Goal: Transaction & Acquisition: Book appointment/travel/reservation

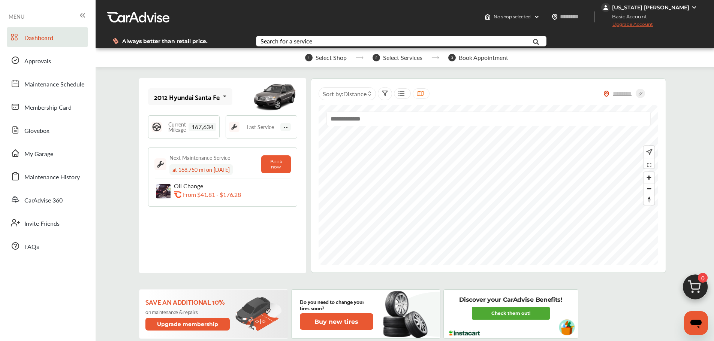
click at [224, 99] on icon at bounding box center [224, 96] width 13 height 16
click at [195, 115] on div "2012 Hyundai Santa Fe" at bounding box center [188, 117] width 69 height 7
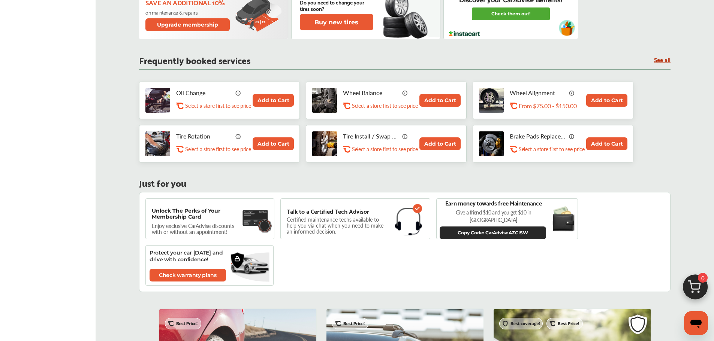
scroll to position [200, 0]
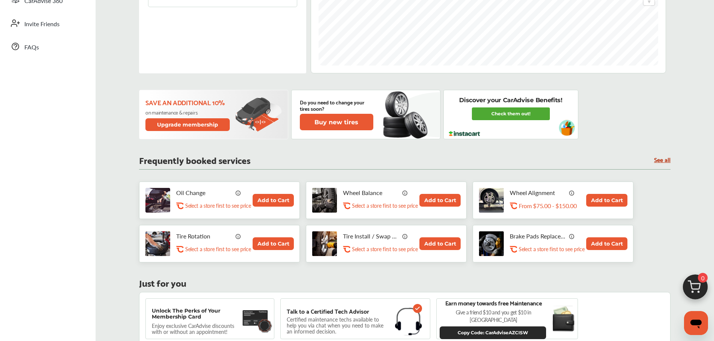
click at [273, 200] on button "Add to Cart" at bounding box center [273, 200] width 41 height 13
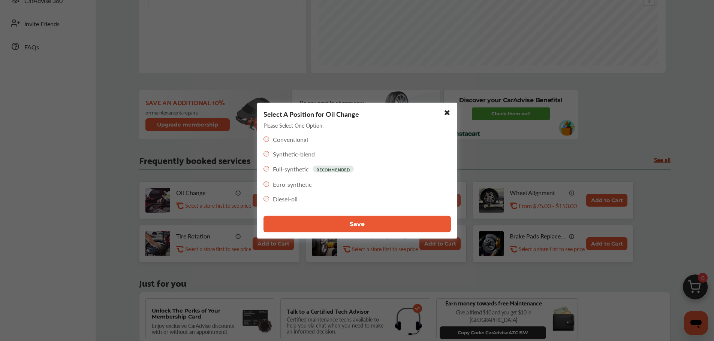
click at [343, 225] on button "Save" at bounding box center [357, 224] width 187 height 16
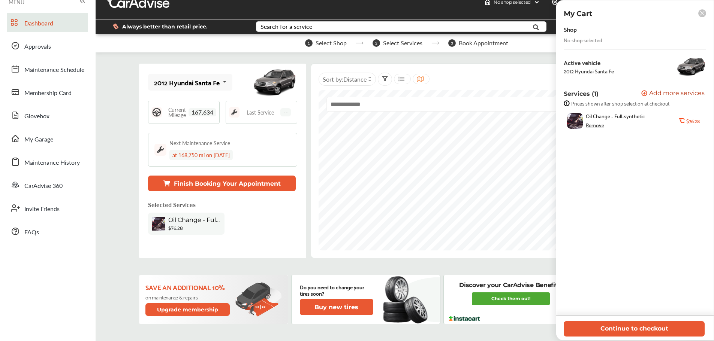
scroll to position [0, 0]
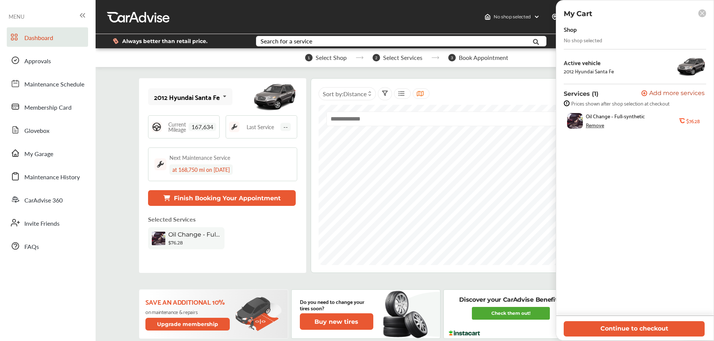
click at [702, 12] on rect at bounding box center [702, 13] width 8 height 8
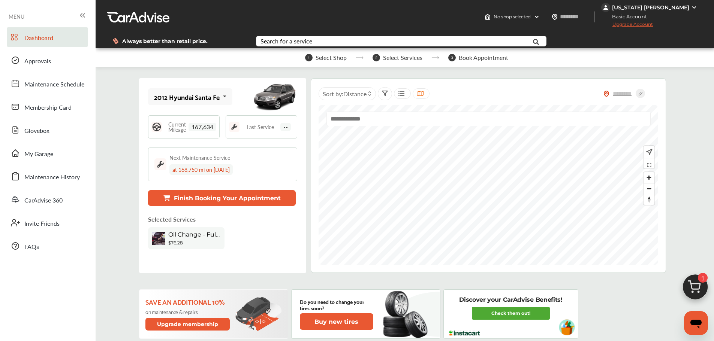
click at [694, 8] on img at bounding box center [694, 7] width 6 height 6
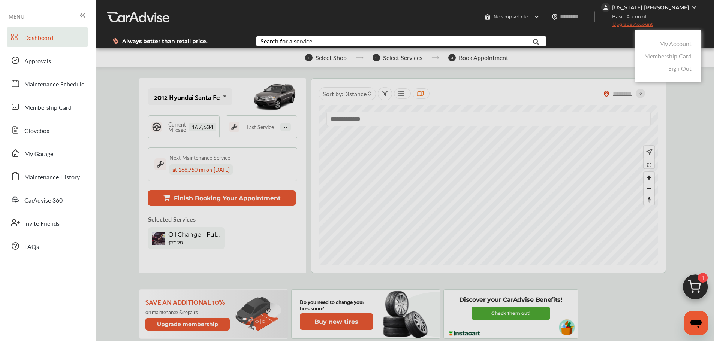
click at [121, 86] on div at bounding box center [357, 189] width 714 height 379
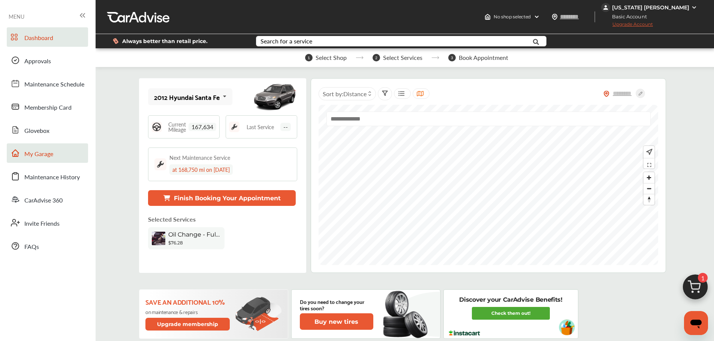
click at [55, 157] on link "My Garage" at bounding box center [47, 153] width 81 height 19
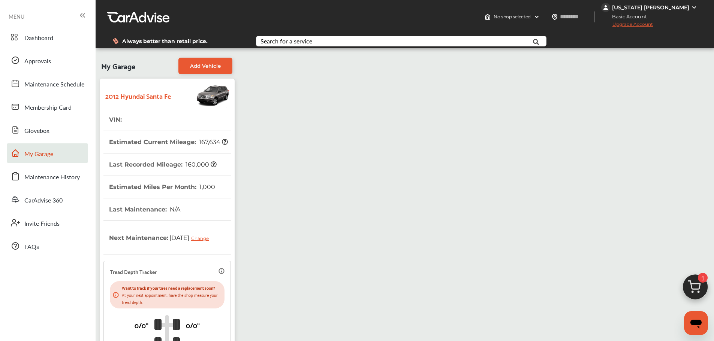
click at [693, 7] on img at bounding box center [694, 7] width 6 height 6
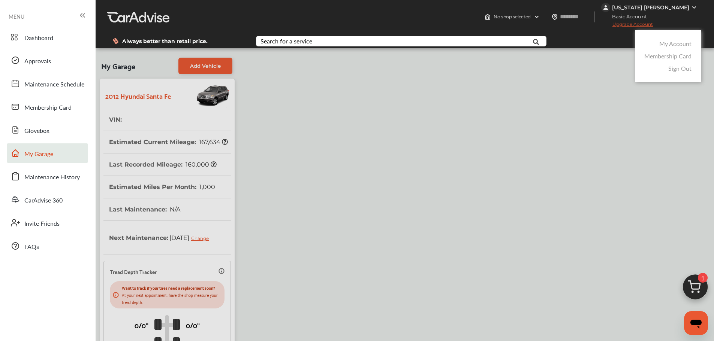
click at [673, 66] on link "Sign Out" at bounding box center [679, 68] width 23 height 9
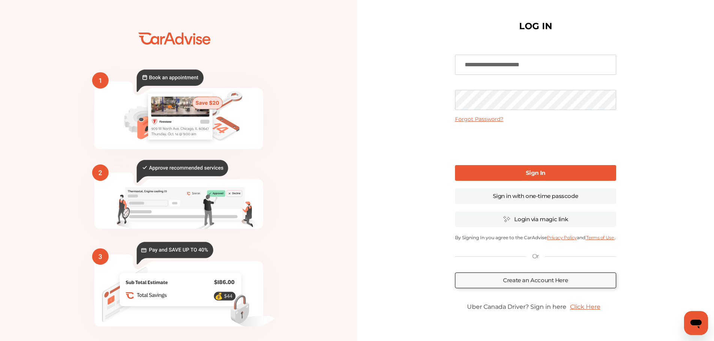
click at [554, 67] on input "**********" at bounding box center [535, 65] width 161 height 20
type input "**********"
click at [530, 172] on b "Sign In" at bounding box center [535, 172] width 19 height 7
